Goal: Task Accomplishment & Management: Manage account settings

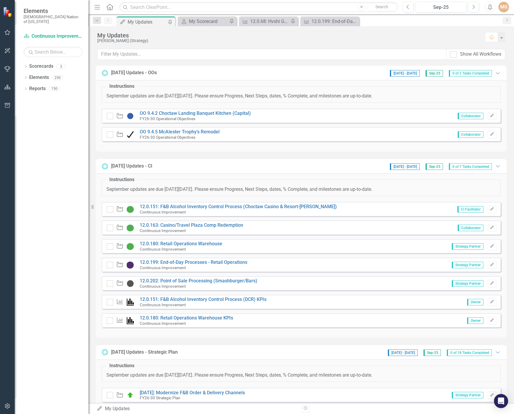
scroll to position [88, 0]
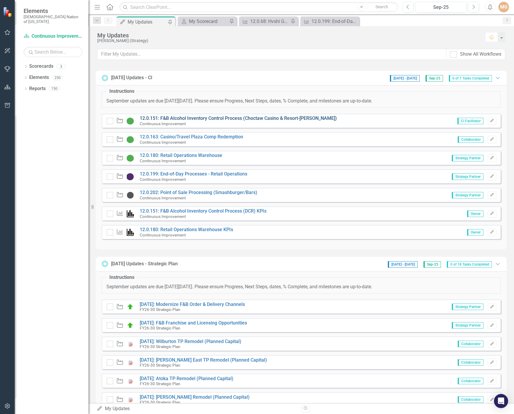
click at [236, 117] on link "12.0.151: F&B Alcohol Inventory Control Process (Choctaw Casino & Resort-[PERSO…" at bounding box center [238, 119] width 197 height 6
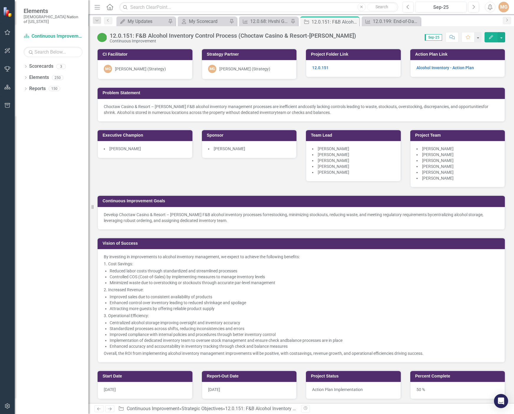
click at [191, 190] on div "Continuous Improvement Goals Develop Choctaw Casino & Resort – Durant F&B alcoh…" at bounding box center [301, 209] width 417 height 42
click at [132, 19] on div "My Updates" at bounding box center [147, 21] width 39 height 7
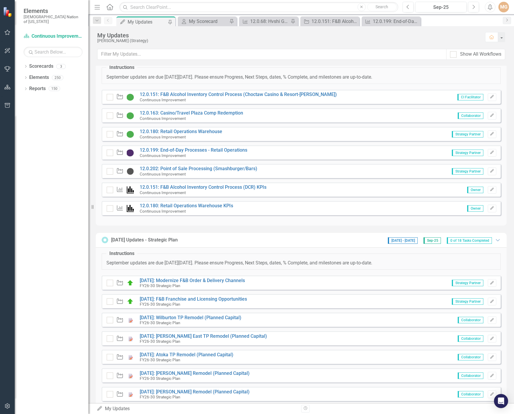
scroll to position [118, 0]
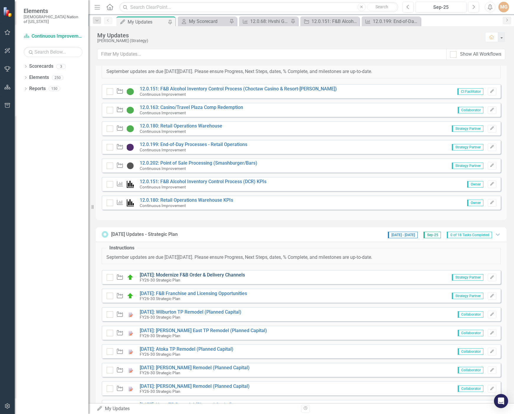
click at [192, 276] on link "[DATE]: Modernize F&B Order & Delivery Channels" at bounding box center [192, 275] width 105 height 6
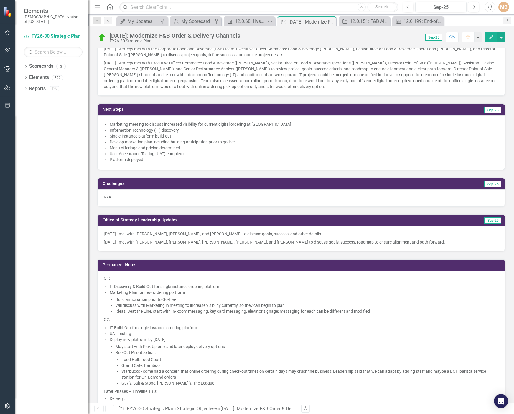
scroll to position [367, 0]
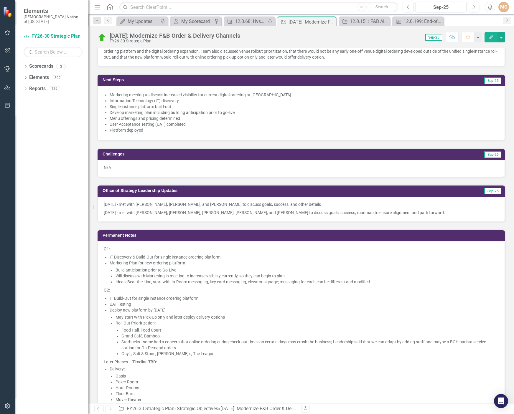
click at [196, 210] on p "[DATE] - met with [PERSON_NAME], [PERSON_NAME], [PERSON_NAME], [PERSON_NAME], a…" at bounding box center [301, 212] width 395 height 7
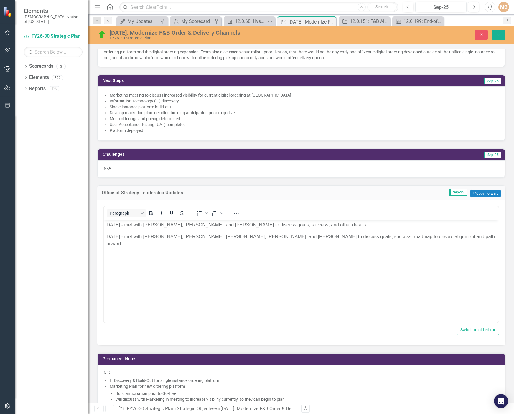
scroll to position [0, 0]
click at [411, 235] on p "[DATE] - met with [PERSON_NAME], [PERSON_NAME], [PERSON_NAME], [PERSON_NAME], a…" at bounding box center [301, 240] width 392 height 14
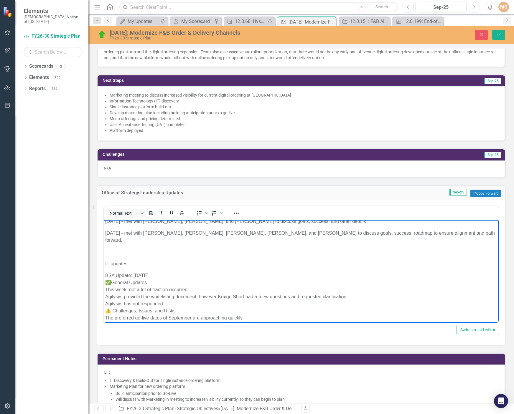
scroll to position [3, 0]
drag, startPoint x: 124, startPoint y: 256, endPoint x: 102, endPoint y: 255, distance: 22.1
click at [104, 255] on html "9.8.25 - met with Brent, Chris, and Amanda to discuss goals, success, and other…" at bounding box center [301, 317] width 395 height 201
click at [174, 214] on icon "Underline" at bounding box center [171, 213] width 7 height 7
click at [177, 287] on p "BSA Update: 09/11/25 ✅General Updates This week, not a lot of traction occurred…" at bounding box center [301, 298] width 392 height 50
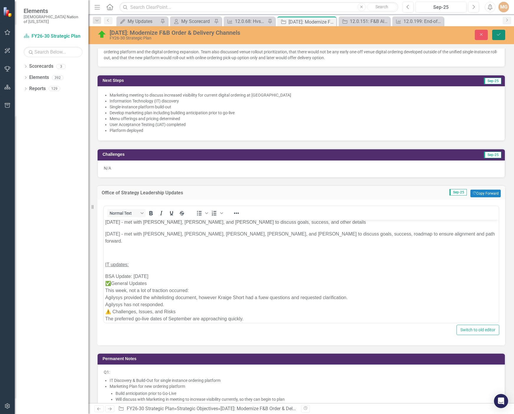
click at [497, 34] on icon "Save" at bounding box center [498, 34] width 5 height 4
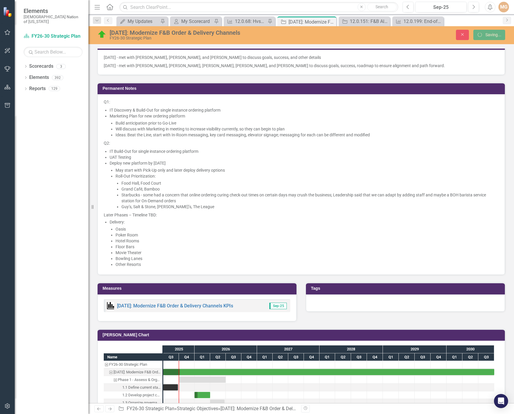
scroll to position [367, 0]
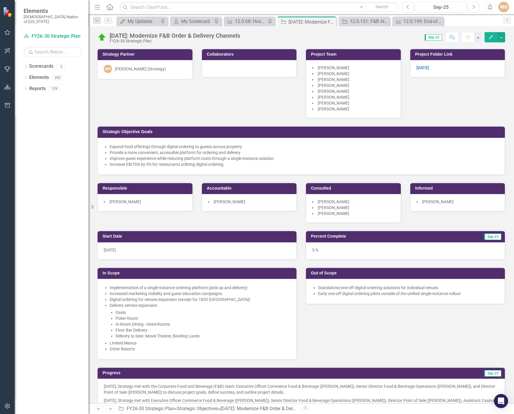
click at [62, 195] on div "Dropdown Scorecards 3 FY26-30 Strategic Plan Continuous Improvement FY26-30 Ope…" at bounding box center [52, 238] width 74 height 353
click at [211, 88] on div "Strategy Partner MG [PERSON_NAME] (Strategy) Collaborators Project Team [PERSON…" at bounding box center [301, 132] width 417 height 182
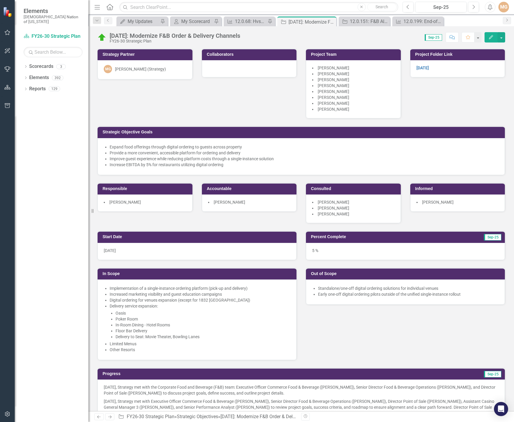
click at [171, 97] on div "Strategy Partner MG [PERSON_NAME] (Strategy) Collaborators Project Team [PERSON…" at bounding box center [301, 132] width 417 height 182
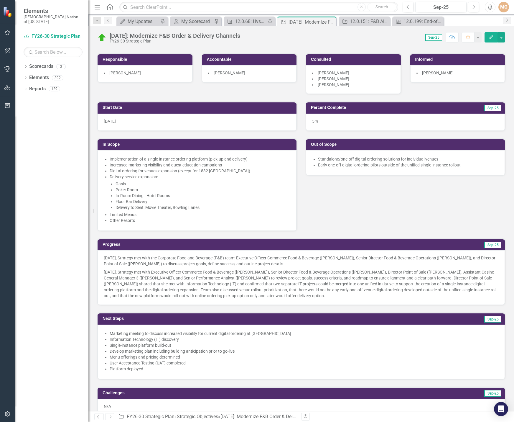
scroll to position [147, 0]
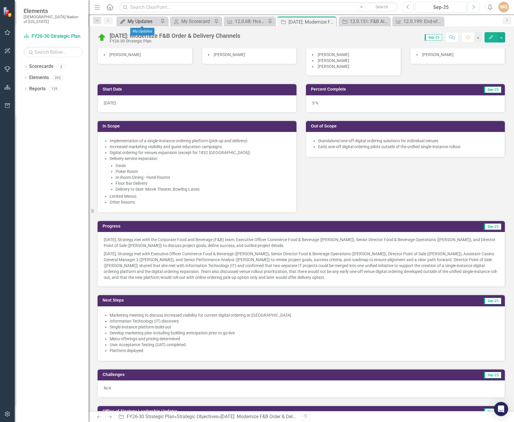
click at [139, 19] on div "My Updates" at bounding box center [143, 21] width 31 height 7
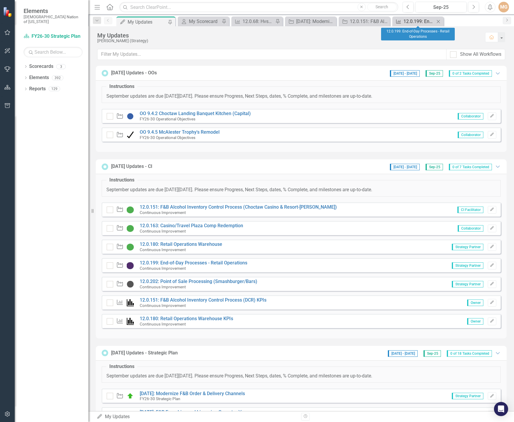
click at [424, 21] on div "12.0.199: End-of-Day Processes - Retail Operations" at bounding box center [419, 21] width 31 height 7
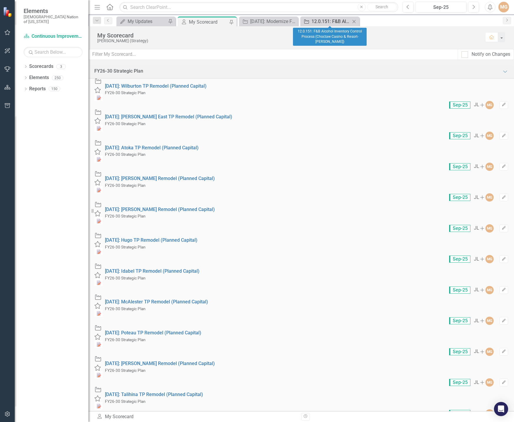
click at [328, 21] on div "12.0.151: F&B Alcohol Inventory Control Process (Choctaw Casino & Resort-[PERSO…" at bounding box center [331, 21] width 39 height 7
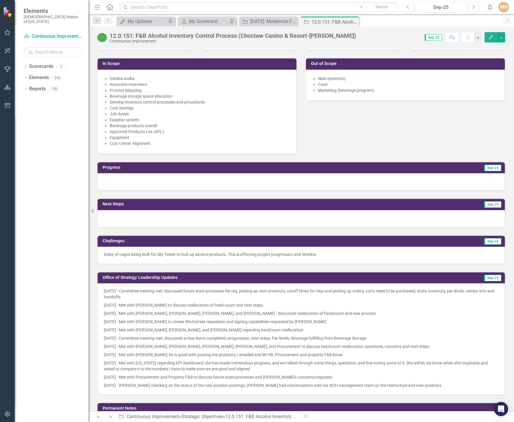
scroll to position [383, 0]
